Goal: Navigation & Orientation: Find specific page/section

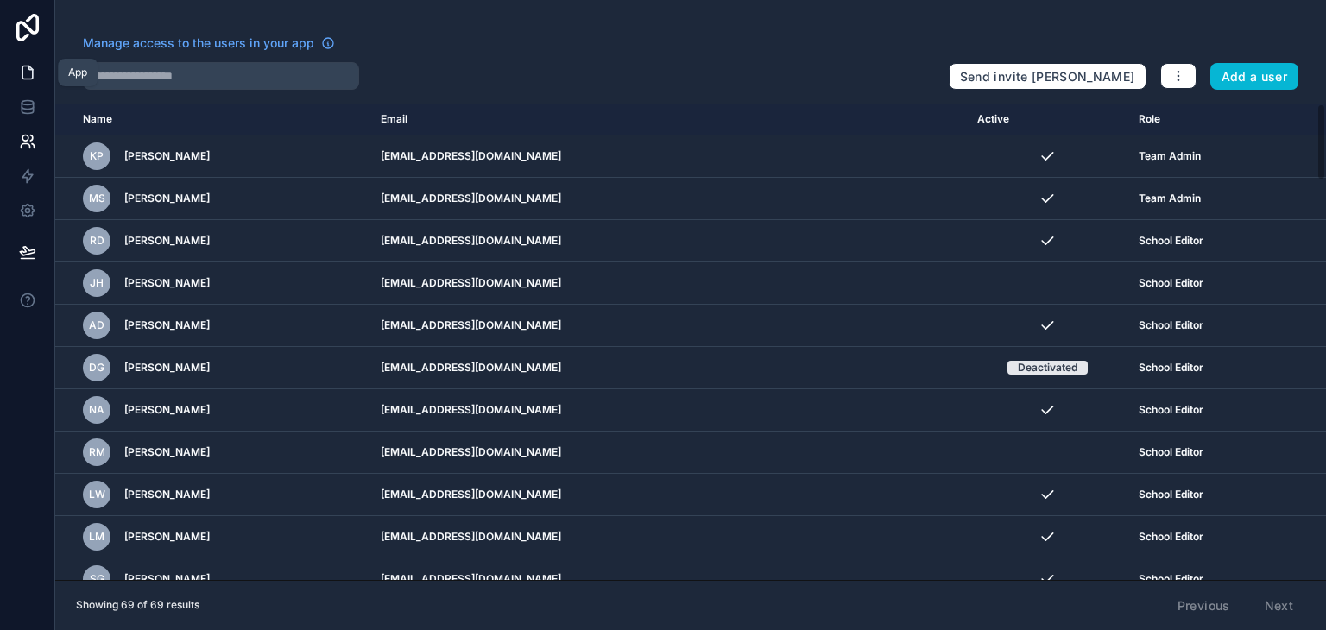
click at [22, 77] on icon at bounding box center [27, 72] width 10 height 13
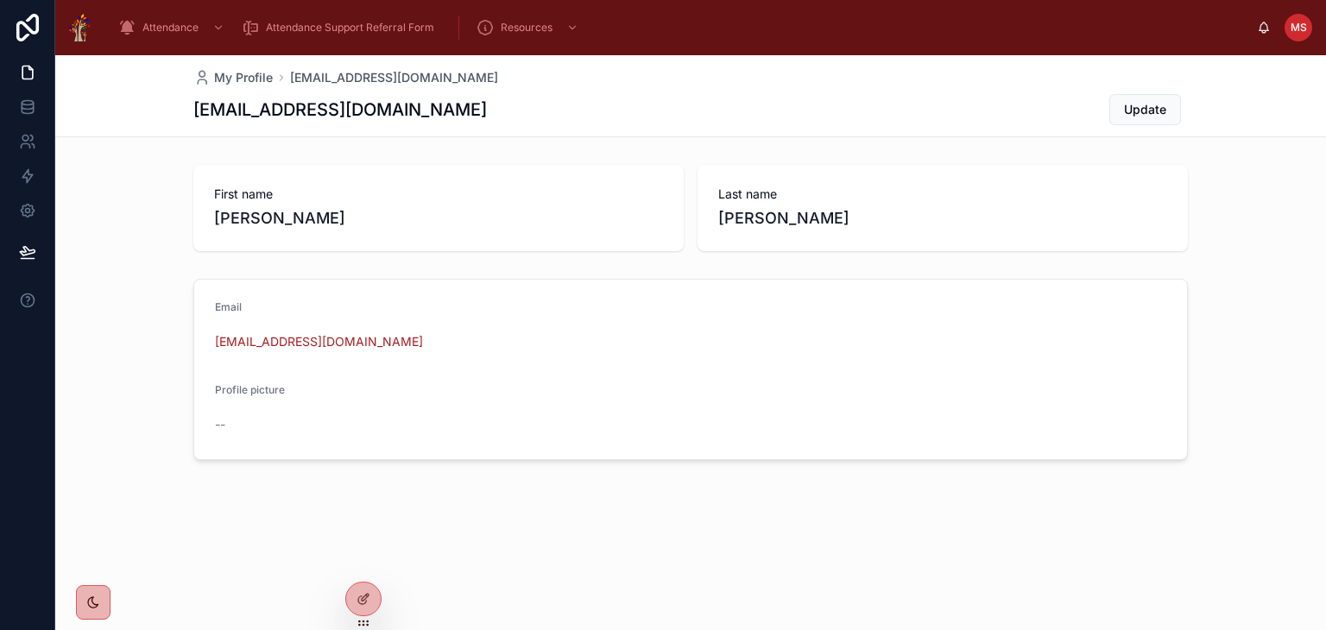
click at [1295, 28] on span "MS" at bounding box center [1298, 28] width 16 height 14
click at [315, 22] on span "Attendance Support Referral Form" at bounding box center [350, 28] width 168 height 14
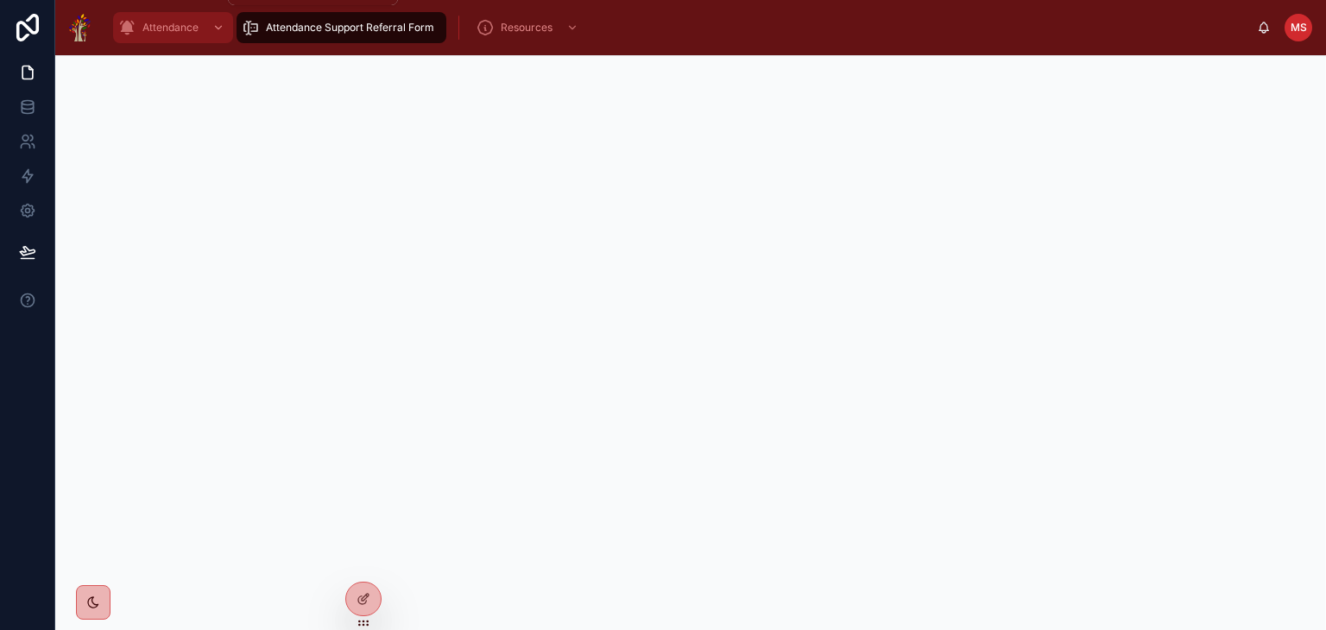
click at [171, 28] on span "Attendance" at bounding box center [170, 28] width 56 height 14
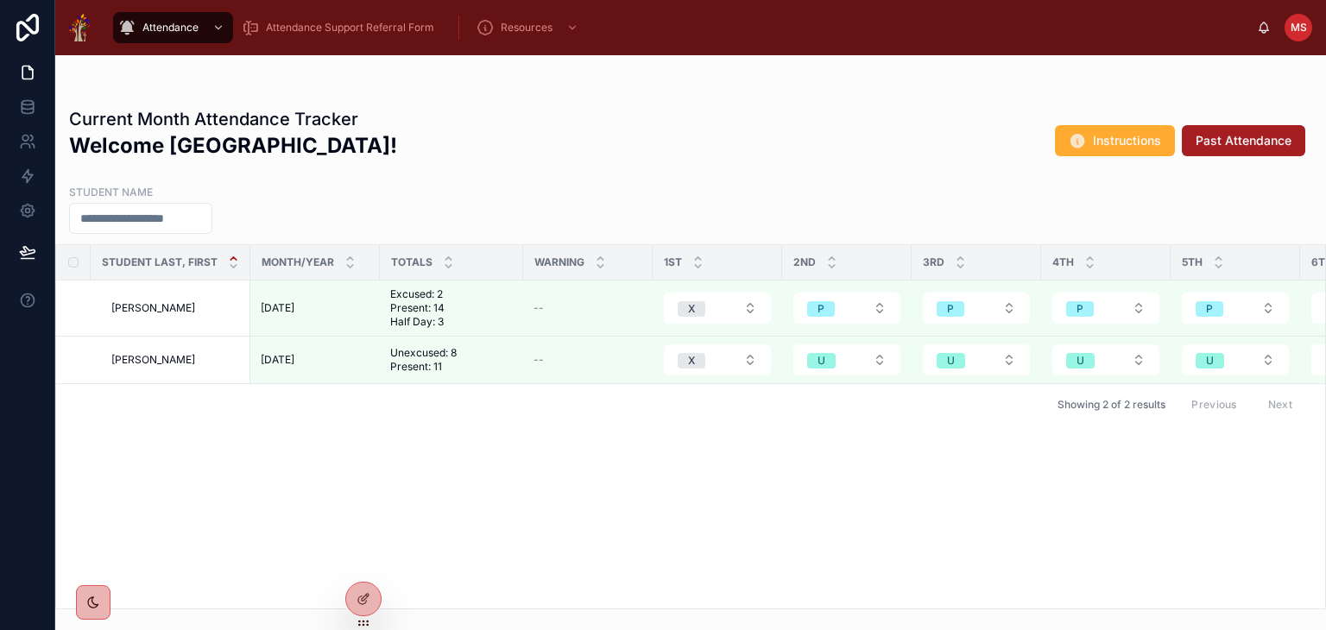
click at [1287, 15] on div "Attendance Attendance Support Referral Form Resources MS [PERSON_NAME]" at bounding box center [690, 27] width 1270 height 55
click at [1296, 22] on span "MS" at bounding box center [1298, 28] width 16 height 14
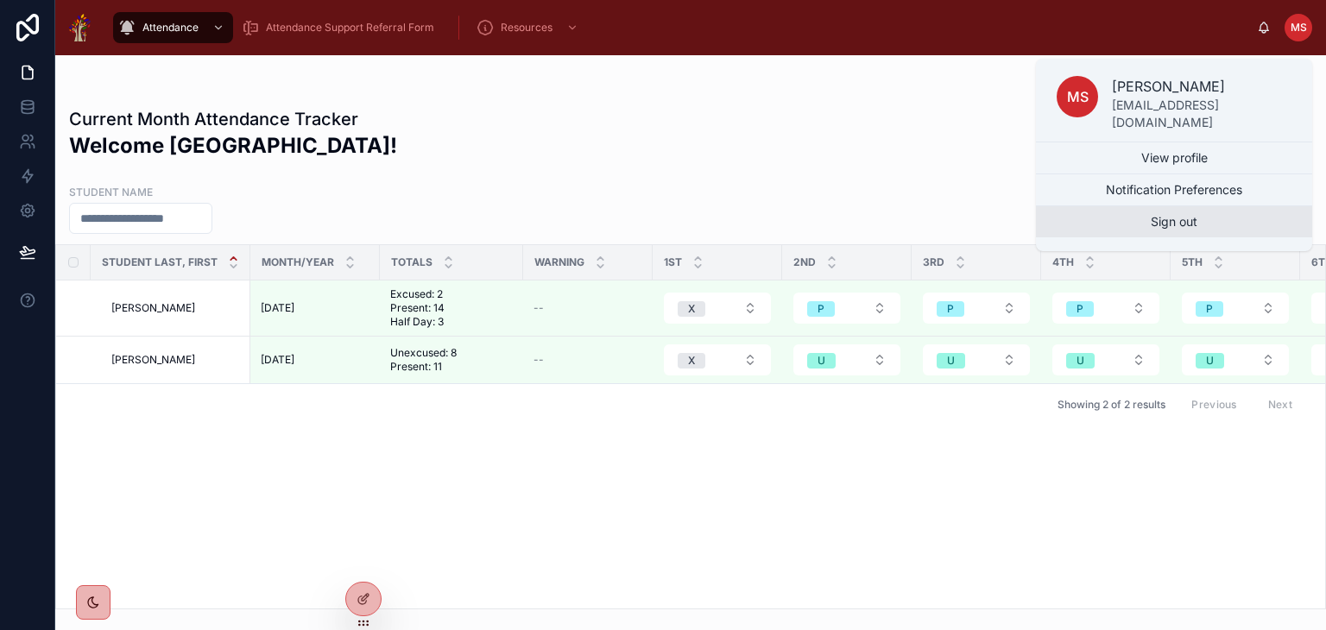
click at [1201, 214] on button "Sign out" at bounding box center [1174, 221] width 276 height 31
